Goal: Information Seeking & Learning: Learn about a topic

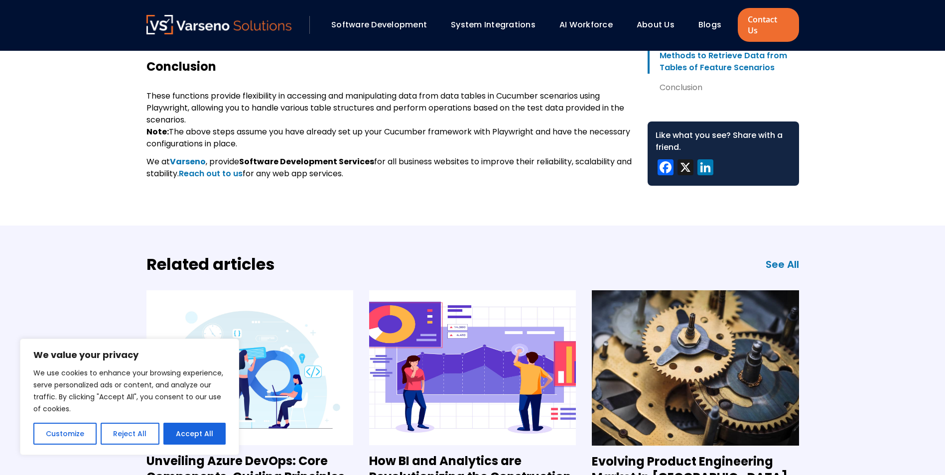
scroll to position [3597, 0]
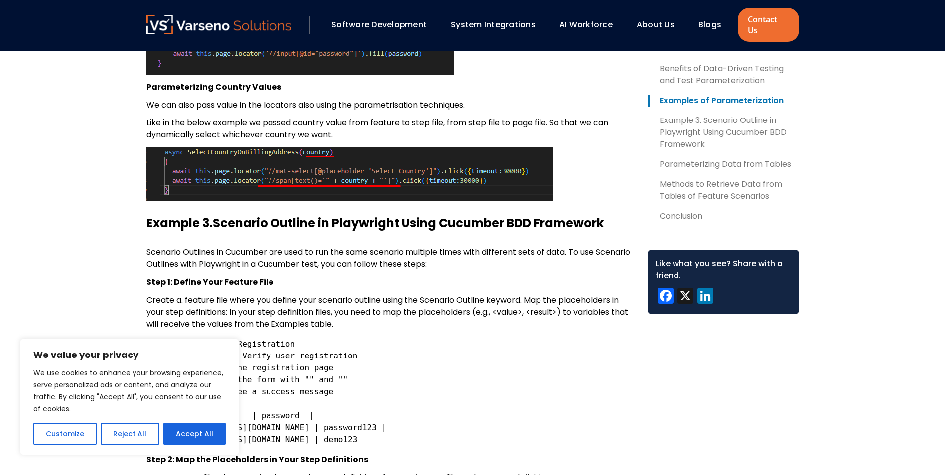
scroll to position [1172, 0]
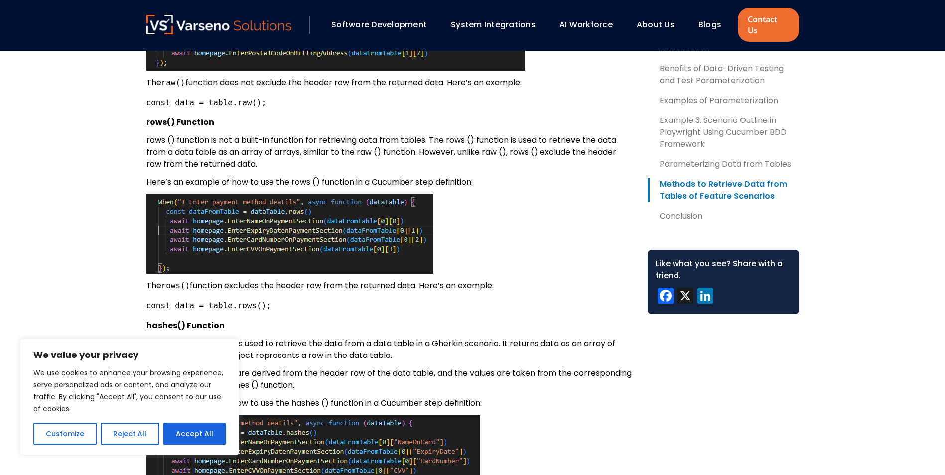
scroll to position [3026, 0]
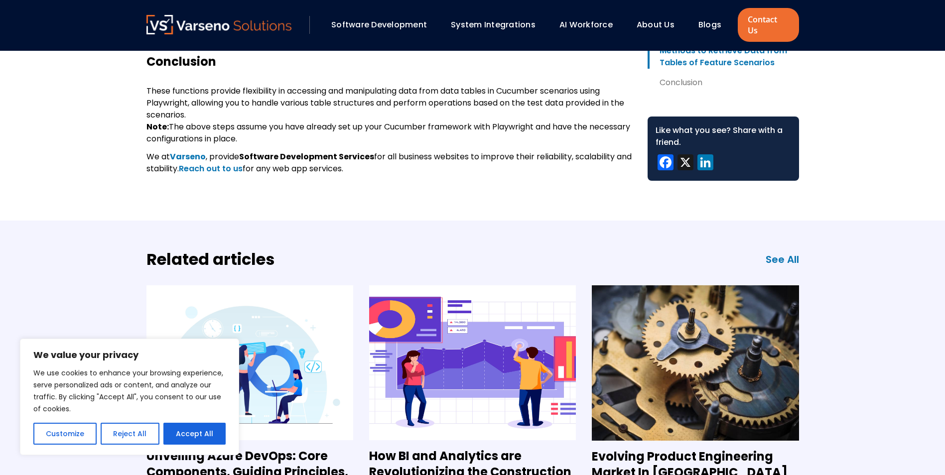
scroll to position [3514, 0]
